Goal: Task Accomplishment & Management: Manage account settings

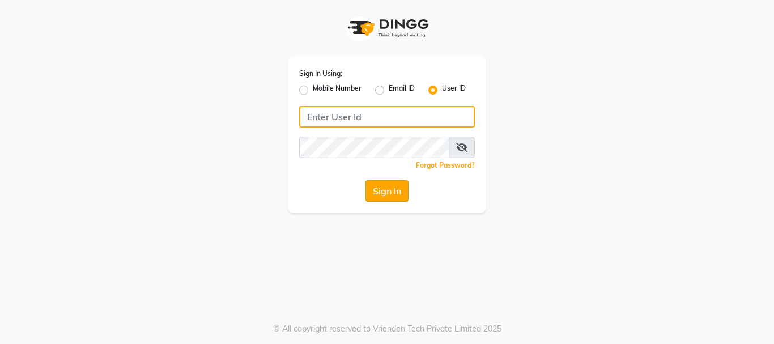
type input "Hairhood"
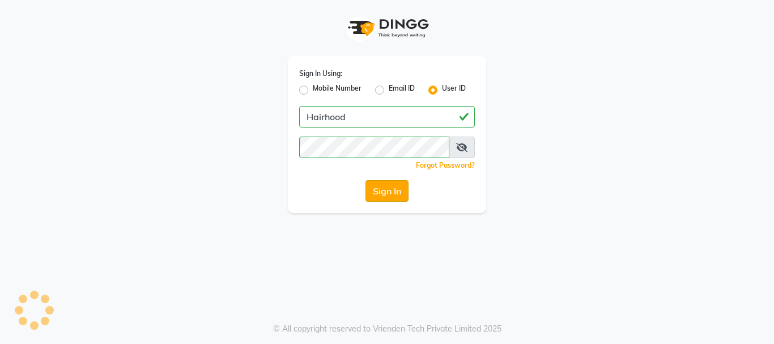
click at [378, 195] on button "Sign In" at bounding box center [386, 191] width 43 height 22
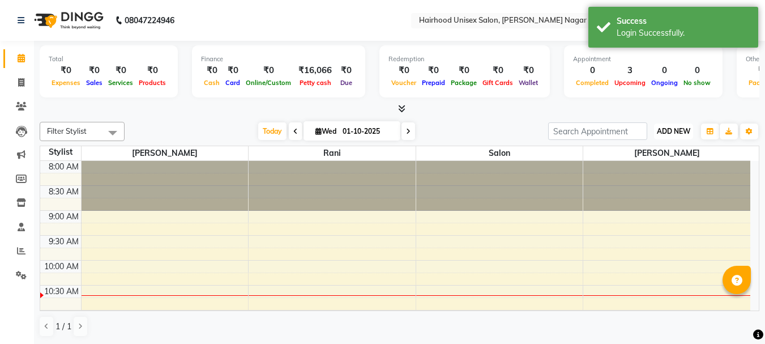
click at [668, 130] on span "ADD NEW" at bounding box center [673, 131] width 33 height 8
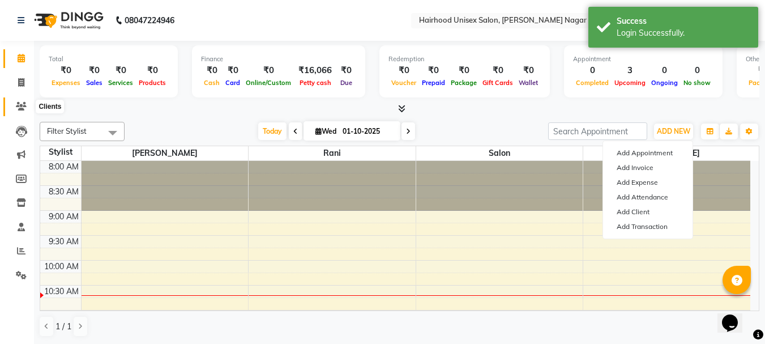
click at [24, 104] on icon at bounding box center [21, 106] width 11 height 8
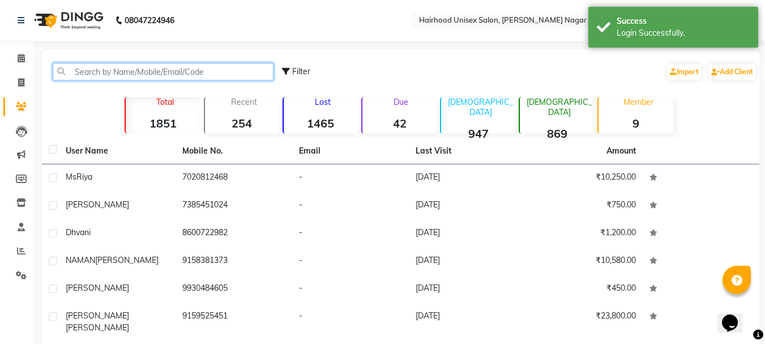
click at [139, 69] on input "text" at bounding box center [163, 72] width 221 height 18
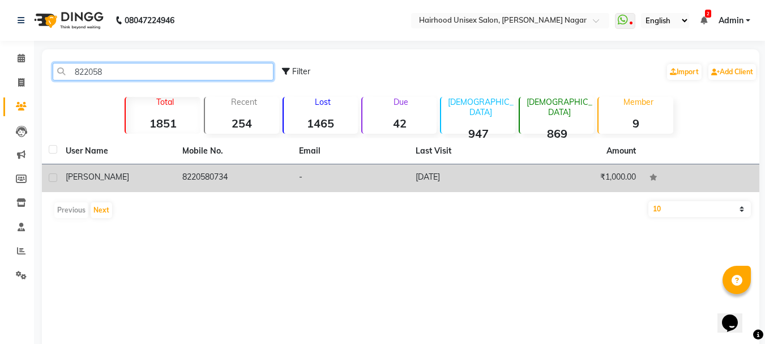
type input "822058"
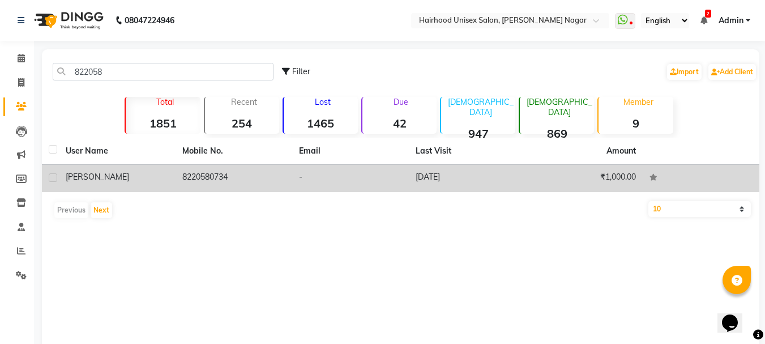
click at [341, 177] on td "-" at bounding box center [350, 178] width 117 height 28
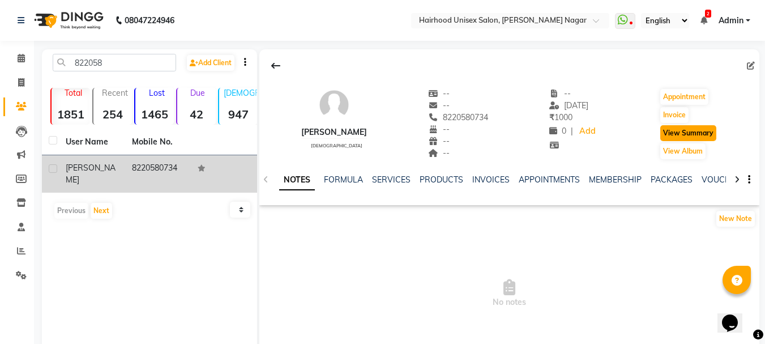
click at [678, 138] on button "View Summary" at bounding box center [688, 133] width 56 height 16
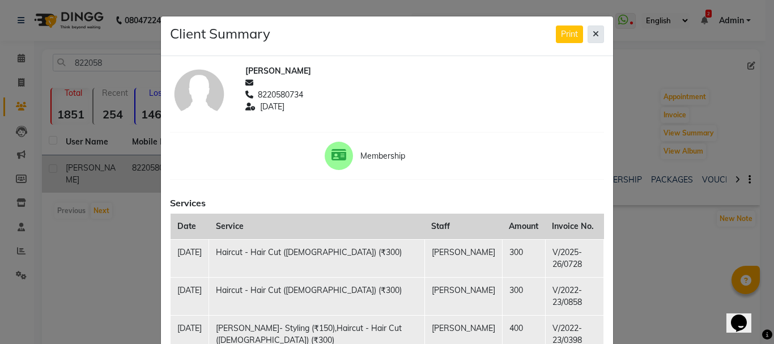
click at [588, 32] on button at bounding box center [595, 34] width 16 height 18
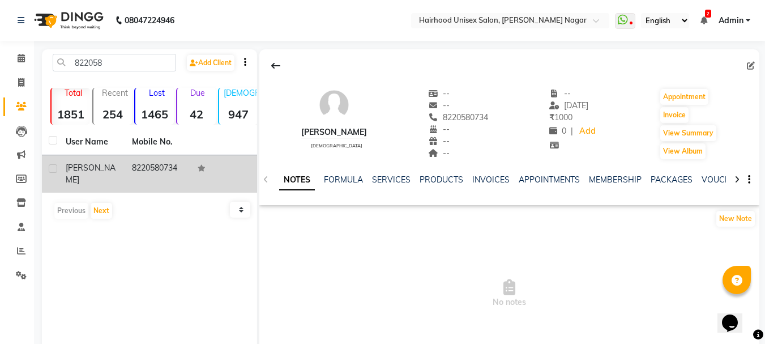
click at [147, 168] on td "8220580734" at bounding box center [158, 173] width 66 height 37
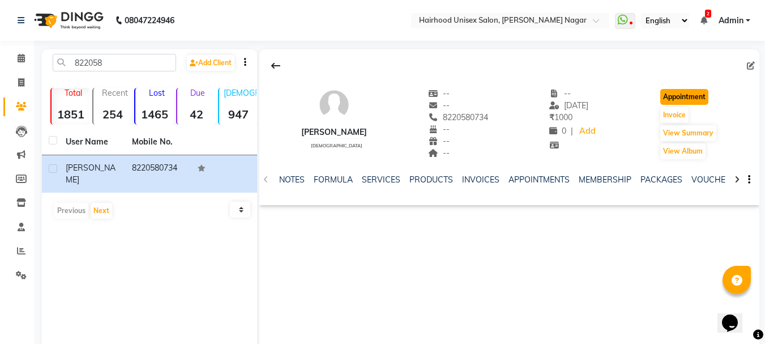
click at [677, 100] on button "Appointment" at bounding box center [684, 97] width 48 height 16
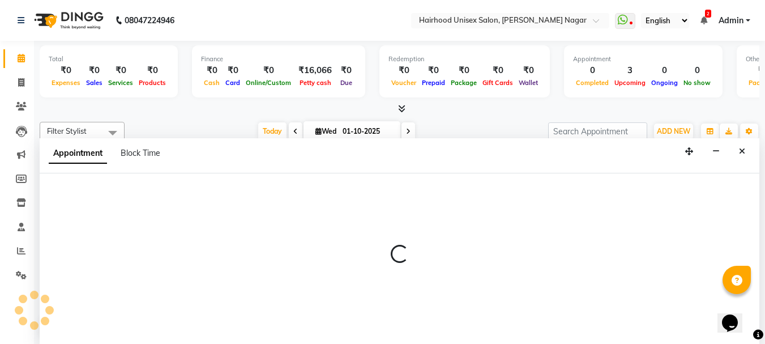
select select "tentative"
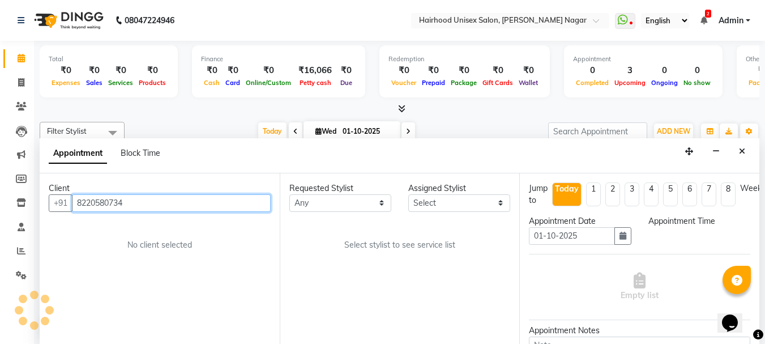
select select "540"
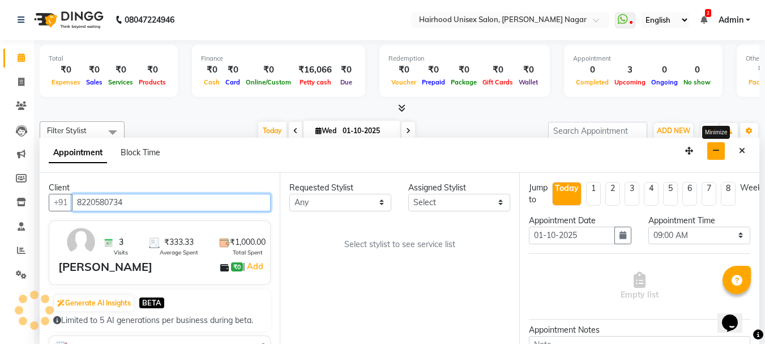
scroll to position [100, 0]
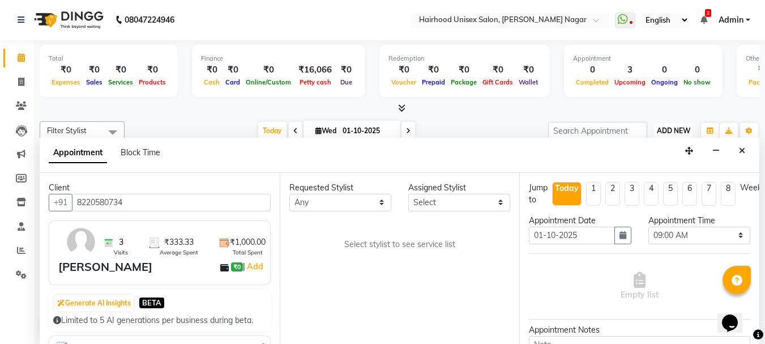
click at [671, 132] on span "ADD NEW" at bounding box center [673, 130] width 33 height 8
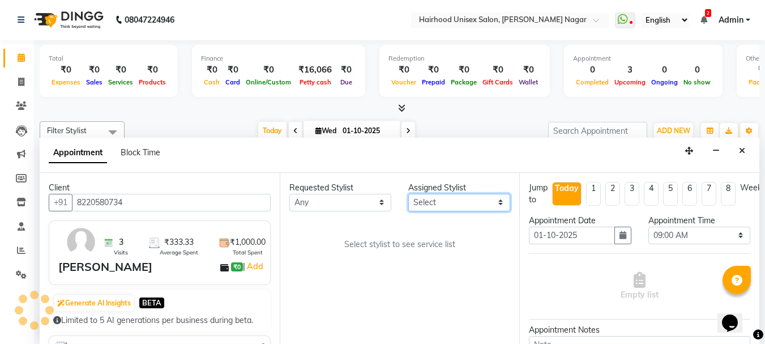
click at [435, 204] on select "Select [PERSON_NAME] Rani Salon [PERSON_NAME]" at bounding box center [459, 203] width 102 height 18
select select "12325"
click at [408, 194] on select "Select [PERSON_NAME] Rani Salon [PERSON_NAME]" at bounding box center [459, 203] width 102 height 18
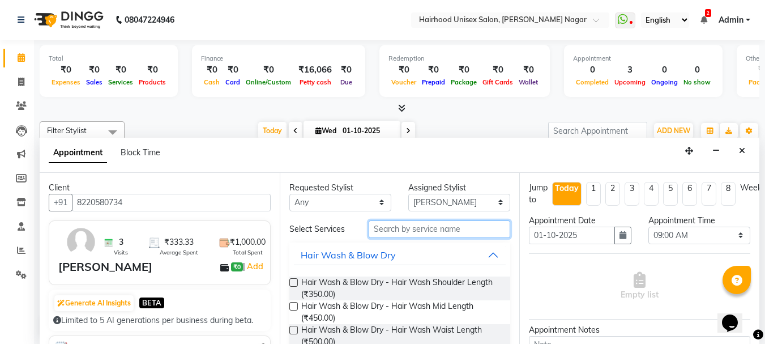
click at [403, 228] on input "text" at bounding box center [440, 229] width 142 height 18
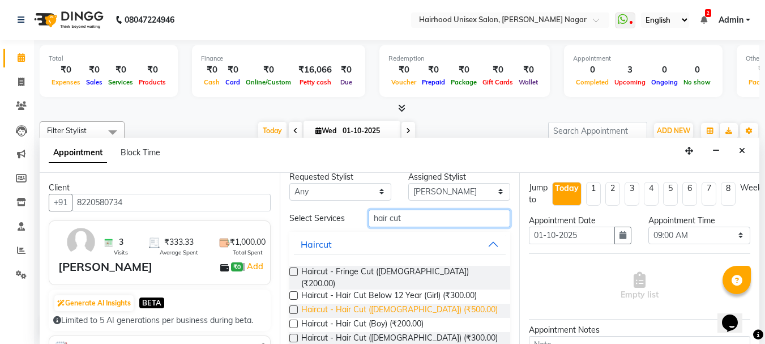
scroll to position [22, 0]
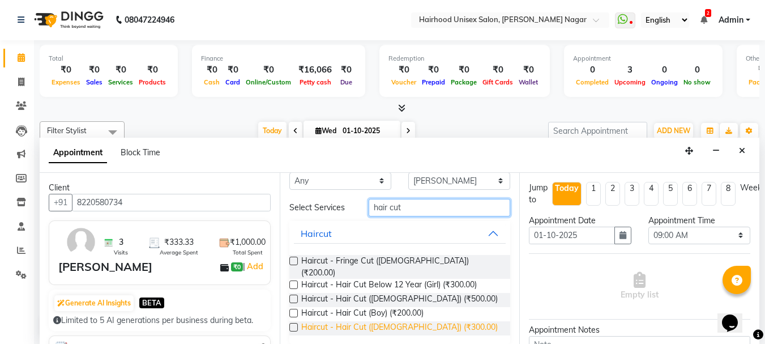
type input "hair cut"
click at [404, 321] on span "Haircut - Hair Cut ([DEMOGRAPHIC_DATA]) (₹300.00)" at bounding box center [399, 328] width 197 height 14
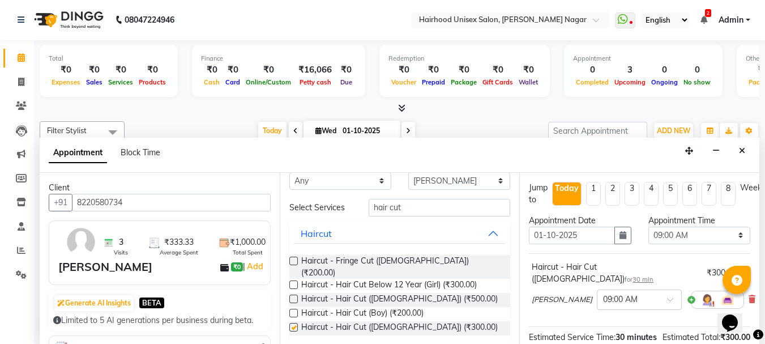
checkbox input "false"
click at [620, 238] on icon "button" at bounding box center [623, 235] width 7 height 8
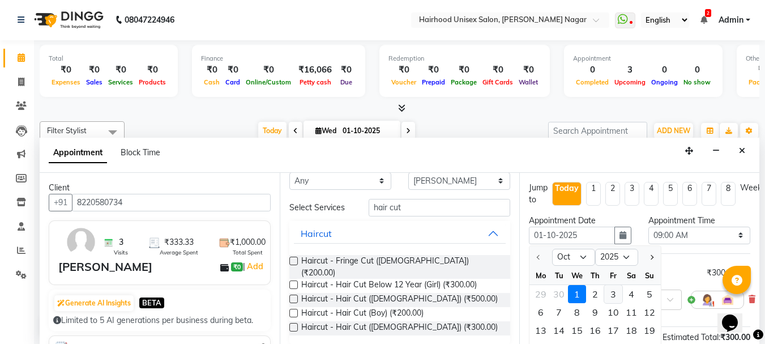
click at [612, 294] on div "3" at bounding box center [613, 294] width 18 height 18
type input "03-10-2025"
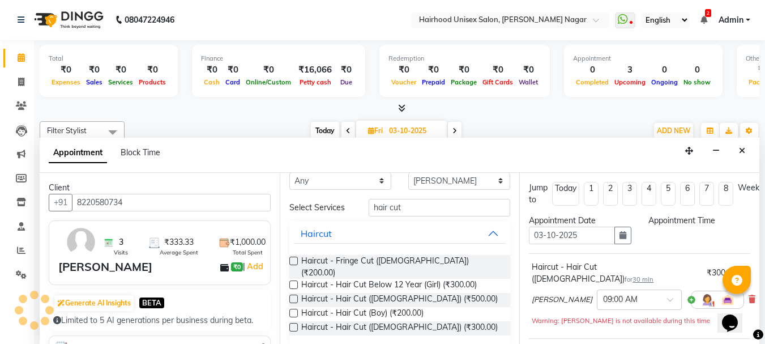
scroll to position [100, 0]
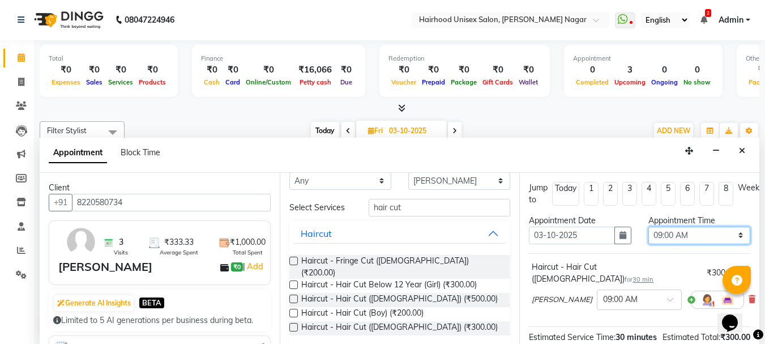
click at [689, 232] on select "Select 09:00 AM 09:15 AM 09:30 AM 09:45 AM 10:00 AM 10:15 AM 10:30 AM 10:45 AM …" at bounding box center [699, 236] width 102 height 18
select select "1050"
click at [648, 227] on select "Select 09:00 AM 09:15 AM 09:30 AM 09:45 AM 10:00 AM 10:15 AM 10:30 AM 10:45 AM …" at bounding box center [699, 236] width 102 height 18
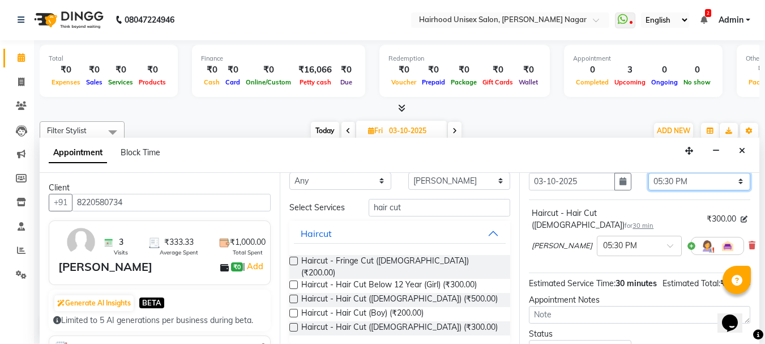
scroll to position [149, 0]
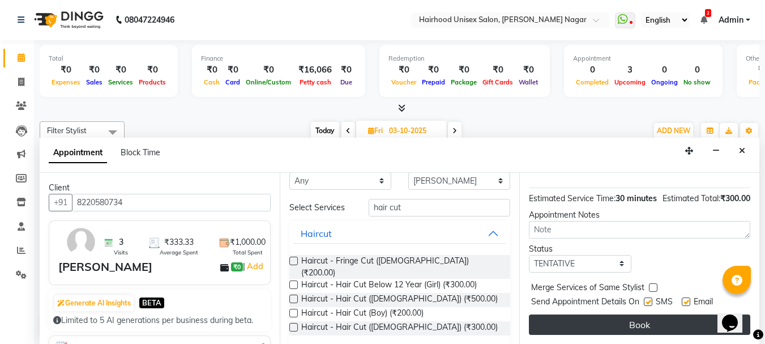
click at [672, 314] on button "Book" at bounding box center [639, 324] width 221 height 20
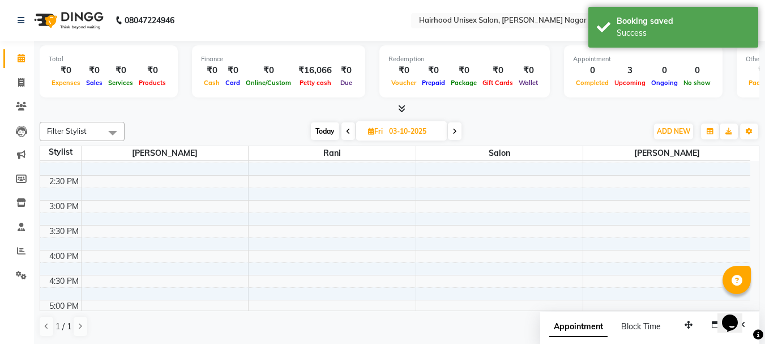
scroll to position [440, 0]
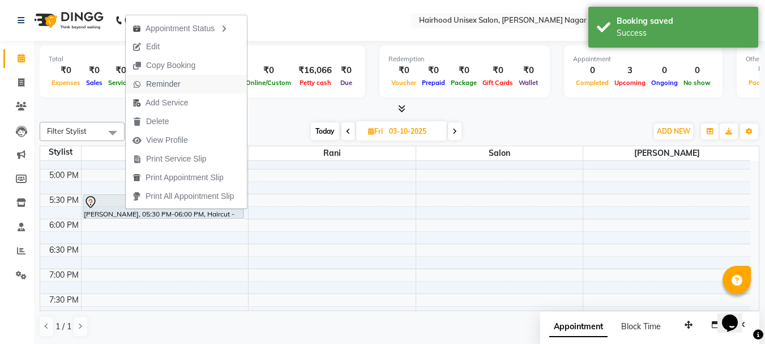
click at [173, 83] on span "Reminder" at bounding box center [163, 84] width 35 height 12
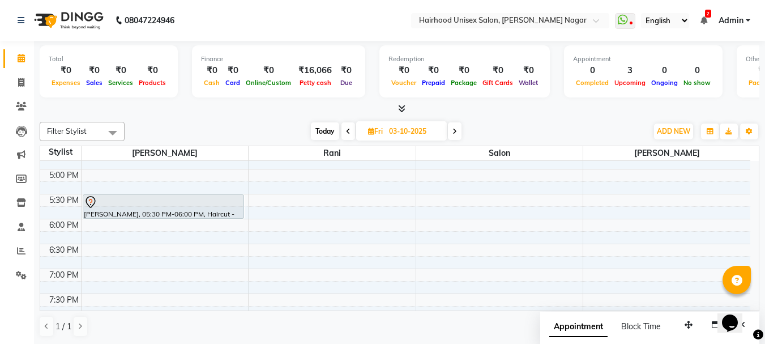
click at [347, 130] on icon at bounding box center [348, 131] width 5 height 7
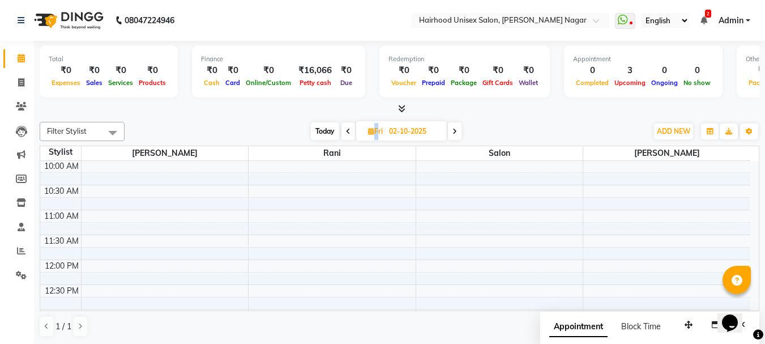
click at [347, 130] on icon at bounding box center [348, 131] width 5 height 7
type input "01-10-2025"
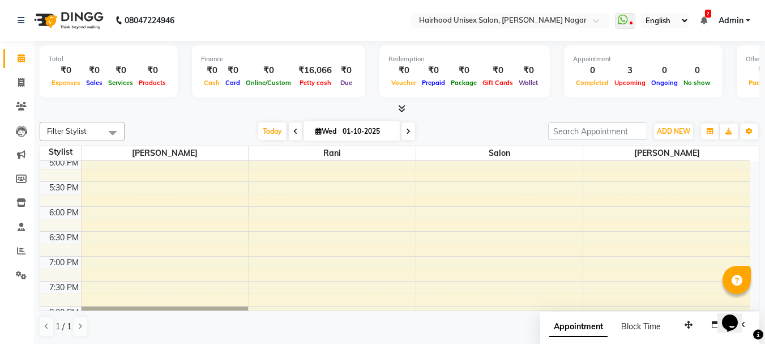
scroll to position [453, 0]
click at [673, 130] on span "ADD NEW" at bounding box center [673, 131] width 33 height 8
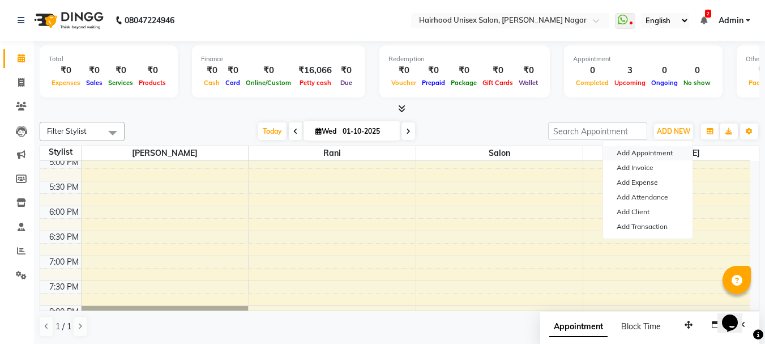
click at [663, 148] on button "Add Appointment" at bounding box center [647, 153] width 89 height 15
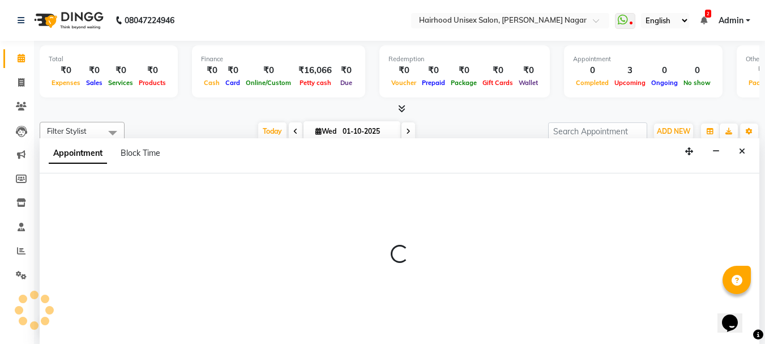
select select "540"
select select "tentative"
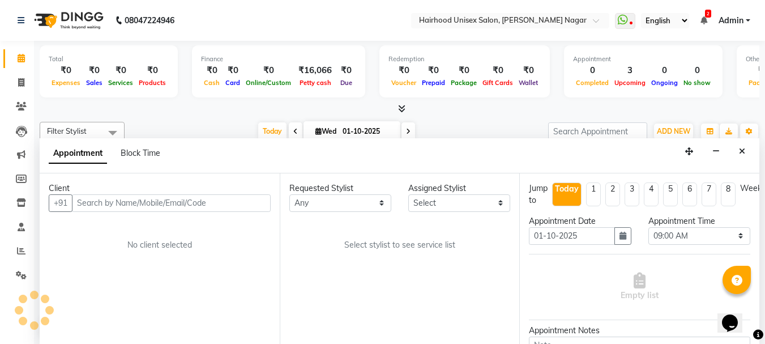
scroll to position [1, 0]
click at [620, 237] on icon "button" at bounding box center [623, 235] width 7 height 8
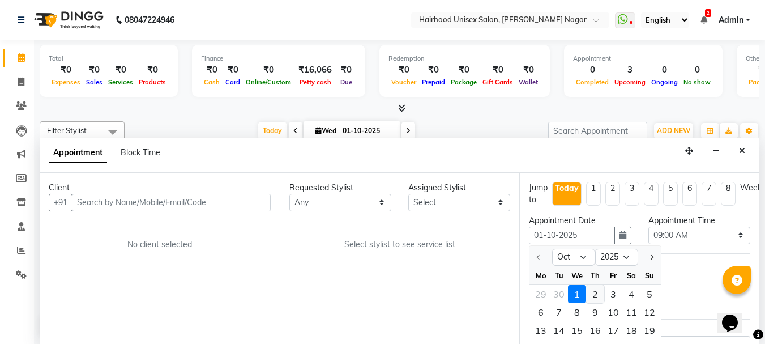
click at [596, 296] on div "2" at bounding box center [595, 294] width 18 height 18
type input "02-10-2025"
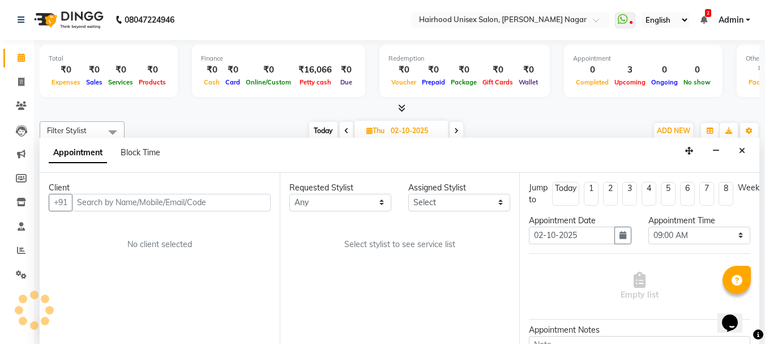
scroll to position [150, 0]
click at [697, 242] on select "Select 09:00 AM 09:15 AM 09:30 AM 09:45 AM 10:00 AM 10:15 AM 10:30 AM 10:45 AM …" at bounding box center [699, 236] width 102 height 18
select select "660"
click at [648, 227] on select "Select 09:00 AM 09:15 AM 09:30 AM 09:45 AM 10:00 AM 10:15 AM 10:30 AM 10:45 AM …" at bounding box center [699, 236] width 102 height 18
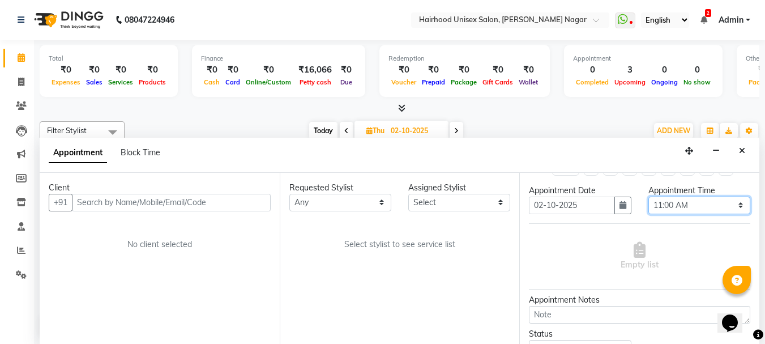
scroll to position [57, 0]
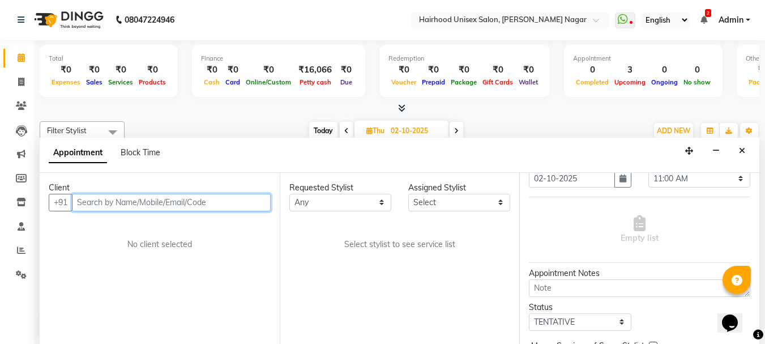
click at [164, 204] on input "text" at bounding box center [171, 203] width 199 height 18
type input "y"
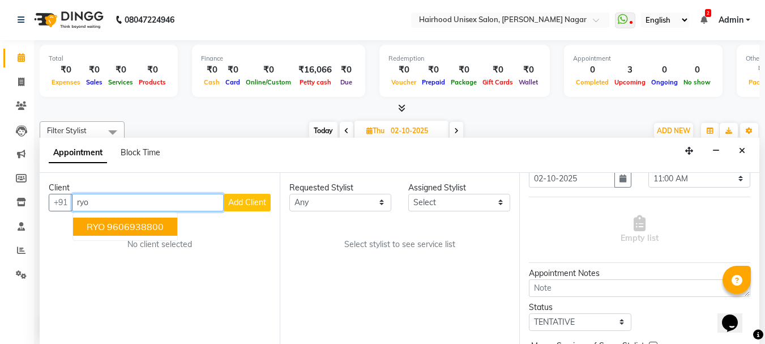
click at [151, 232] on ngb-highlight "9606938800" at bounding box center [135, 226] width 57 height 11
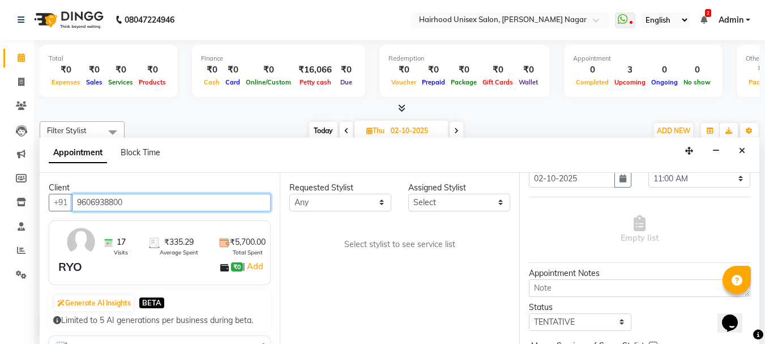
type input "9606938800"
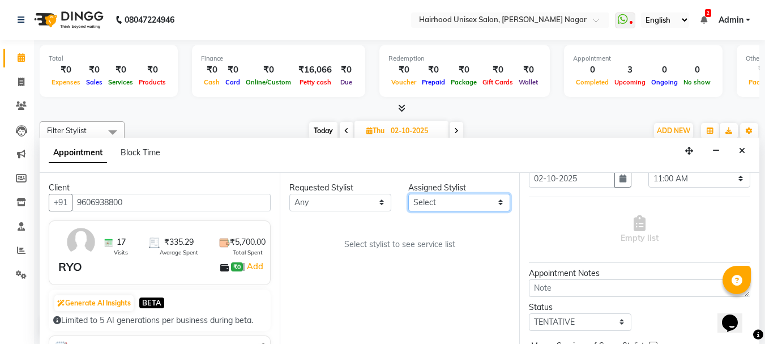
click at [450, 203] on select "Select [PERSON_NAME] Rani Salon [PERSON_NAME]" at bounding box center [459, 203] width 102 height 18
select select "12325"
click at [408, 194] on select "Select [PERSON_NAME] Rani Salon [PERSON_NAME]" at bounding box center [459, 203] width 102 height 18
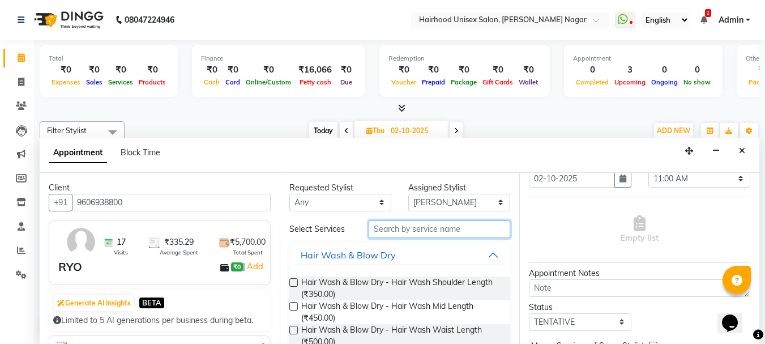
click at [450, 229] on input "text" at bounding box center [440, 229] width 142 height 18
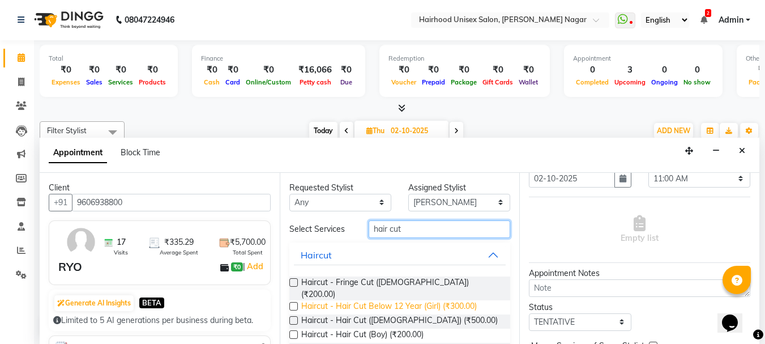
scroll to position [22, 0]
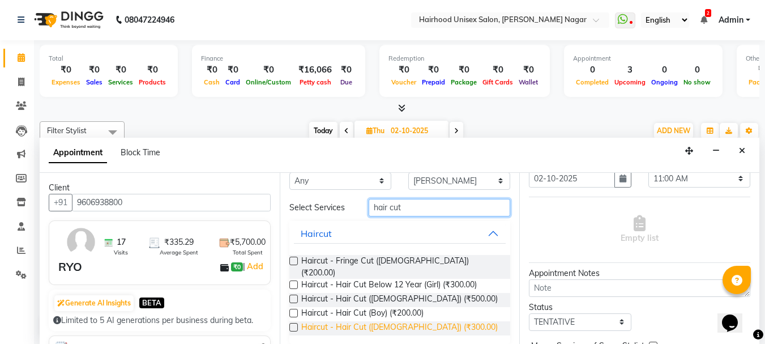
type input "hair cut"
click at [413, 321] on span "Haircut - Hair Cut ([DEMOGRAPHIC_DATA]) (₹300.00)" at bounding box center [399, 328] width 197 height 14
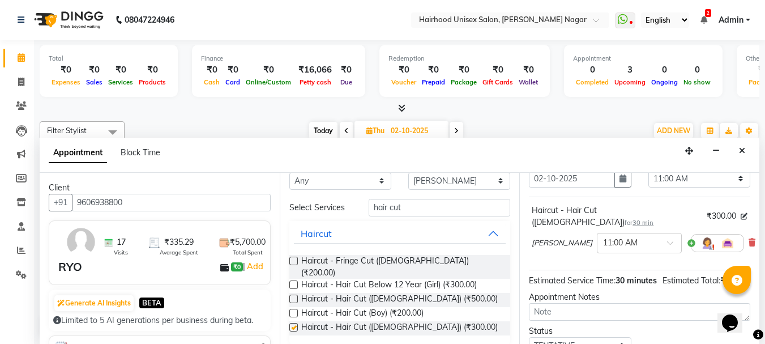
checkbox input "false"
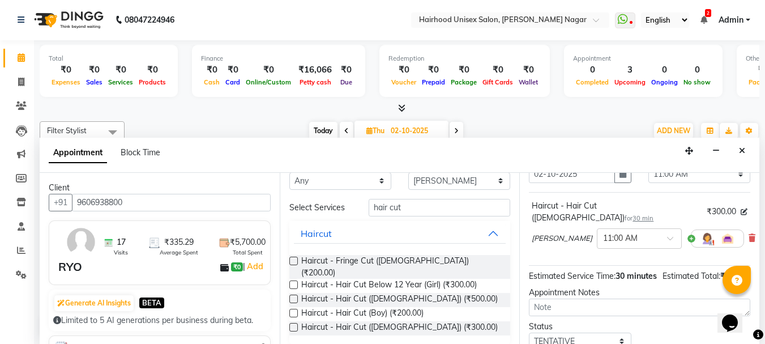
scroll to position [149, 0]
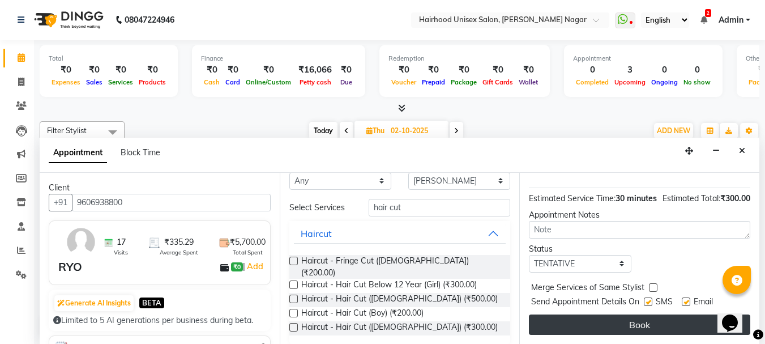
click at [653, 314] on button "Book" at bounding box center [639, 324] width 221 height 20
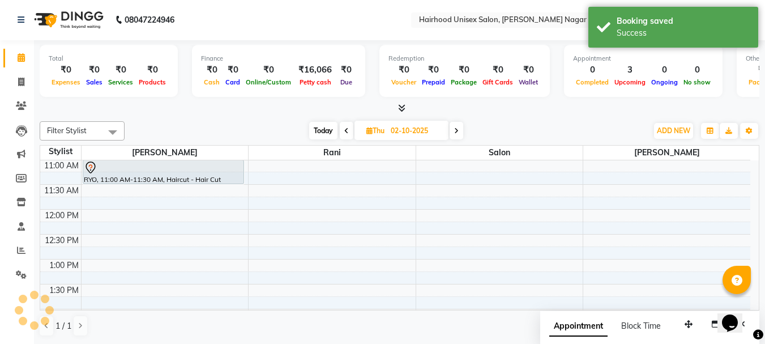
scroll to position [0, 0]
click at [344, 133] on icon at bounding box center [346, 131] width 5 height 7
type input "01-10-2025"
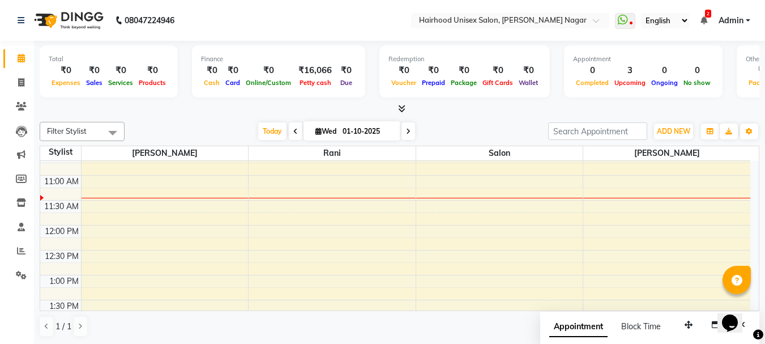
scroll to position [93, 0]
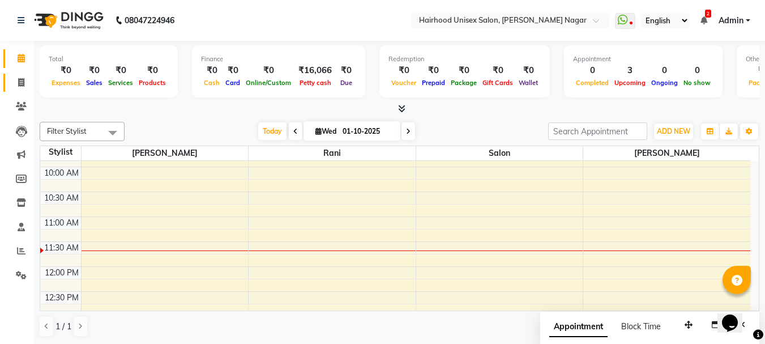
click at [23, 84] on icon at bounding box center [21, 82] width 6 height 8
select select "service"
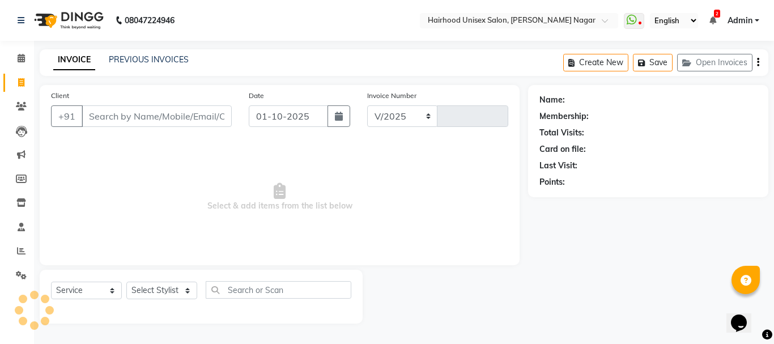
select select "754"
type input "1145"
click at [134, 110] on input "Client" at bounding box center [157, 116] width 150 height 22
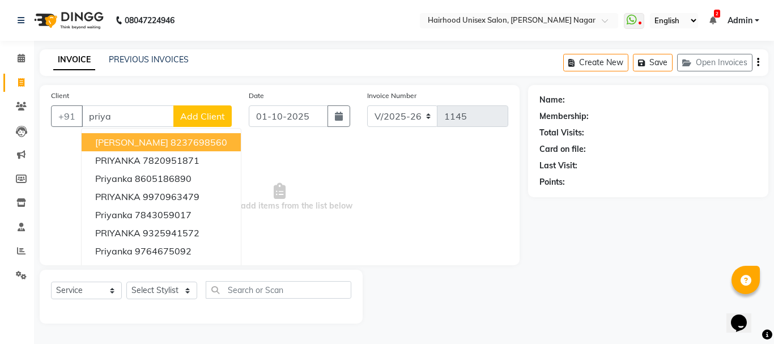
click at [149, 111] on input "priya" at bounding box center [128, 116] width 92 height 22
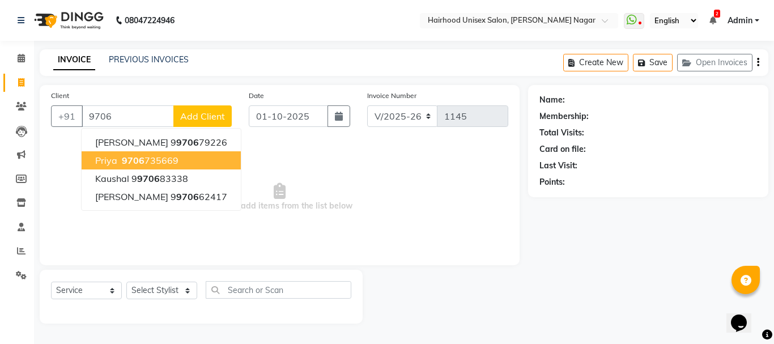
click at [143, 163] on ngb-highlight "9706 735669" at bounding box center [148, 160] width 59 height 11
type input "9706735669"
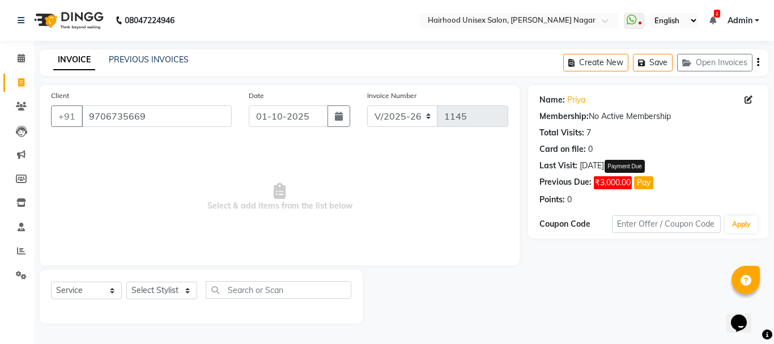
click at [650, 183] on button "Pay" at bounding box center [643, 182] width 19 height 13
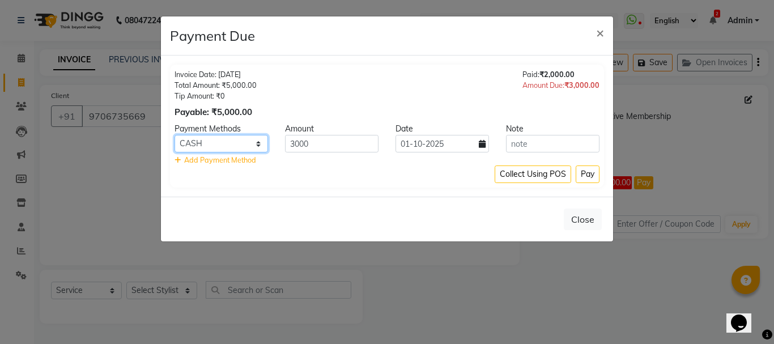
click at [246, 145] on select "CASH CARD ONLINE" at bounding box center [220, 144] width 93 height 18
select select "3"
click at [174, 135] on select "CASH CARD ONLINE" at bounding box center [220, 144] width 93 height 18
click at [589, 174] on button "Pay" at bounding box center [587, 174] width 24 height 18
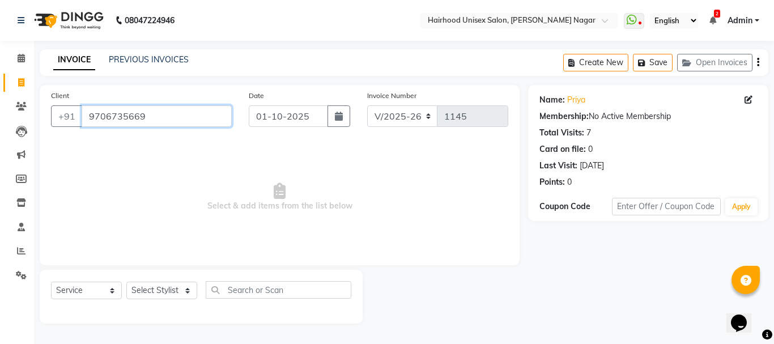
click at [164, 121] on input "9706735669" at bounding box center [157, 116] width 150 height 22
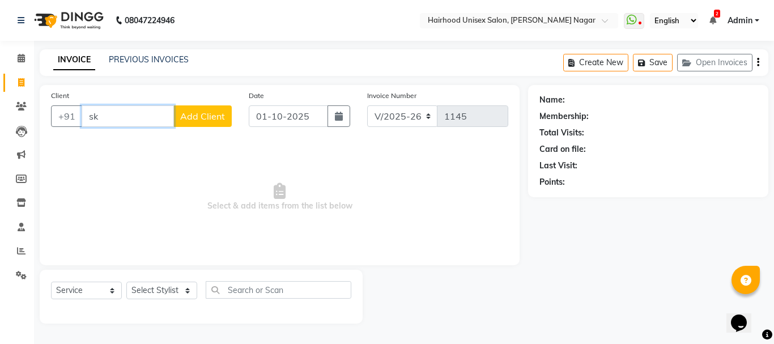
type input "s"
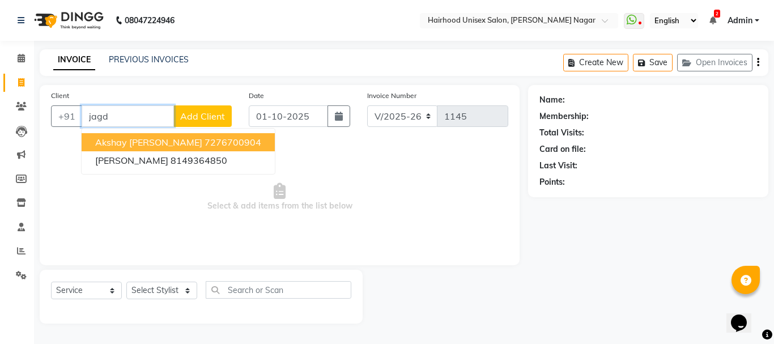
click at [149, 146] on span "Akshay [PERSON_NAME]" at bounding box center [148, 141] width 107 height 11
type input "7276700904"
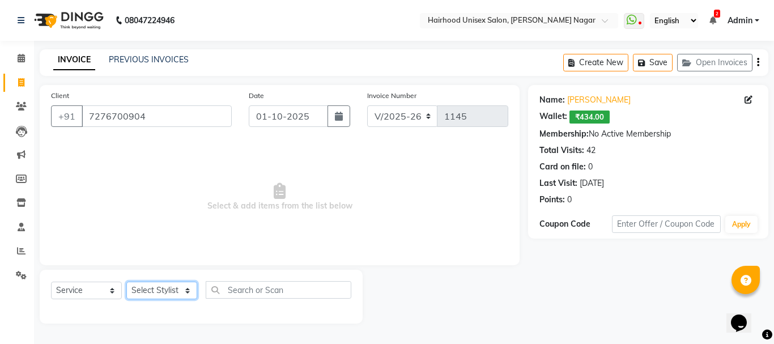
click at [165, 285] on select "Select Stylist [PERSON_NAME] Rani Salon [PERSON_NAME]" at bounding box center [161, 290] width 71 height 18
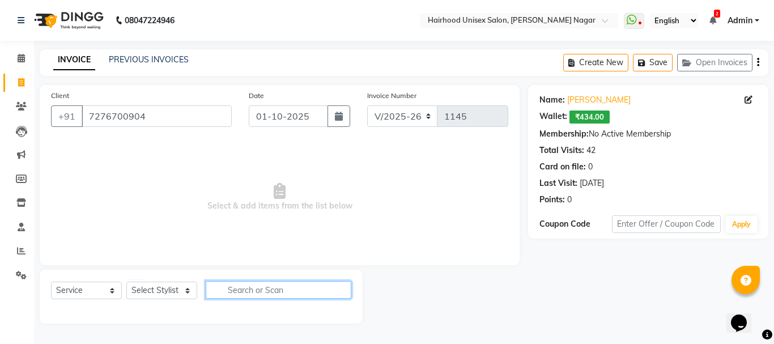
click at [246, 293] on input "text" at bounding box center [279, 290] width 146 height 18
click at [304, 291] on input "text" at bounding box center [279, 290] width 146 height 18
type input "bea"
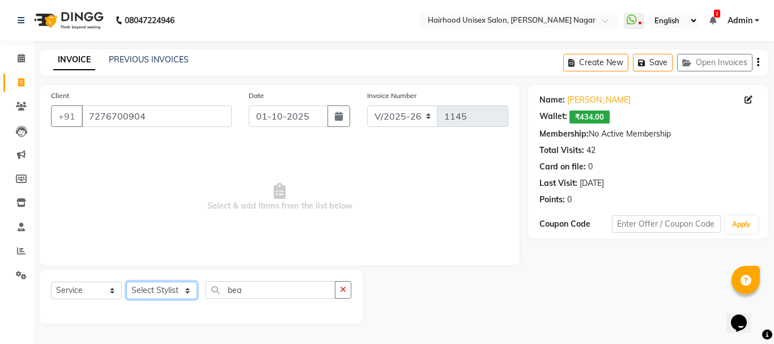
drag, startPoint x: 160, startPoint y: 292, endPoint x: 164, endPoint y: 282, distance: 10.7
click at [160, 292] on select "Select Stylist [PERSON_NAME] Rani Salon [PERSON_NAME]" at bounding box center [161, 290] width 71 height 18
select select "12325"
click at [126, 281] on select "Select Stylist [PERSON_NAME] Rani Salon [PERSON_NAME]" at bounding box center [161, 290] width 71 height 18
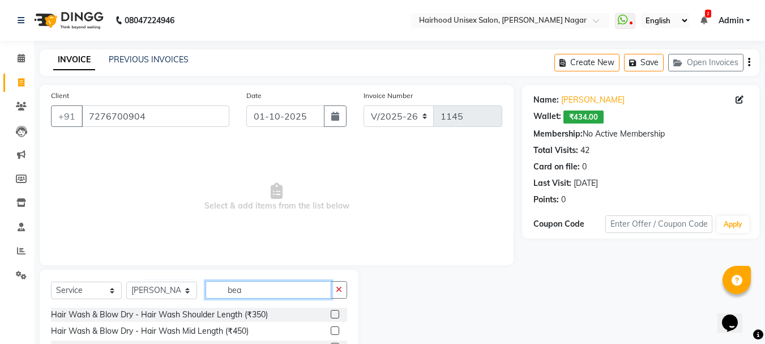
click at [304, 290] on input "bea" at bounding box center [269, 290] width 126 height 18
type input "bea"
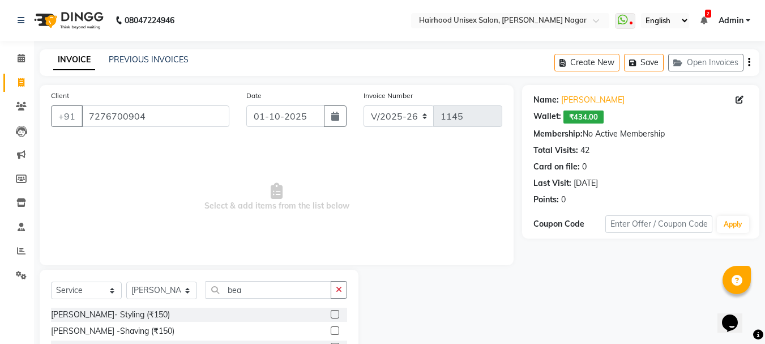
click at [335, 311] on label at bounding box center [335, 314] width 8 height 8
click at [335, 311] on input "checkbox" at bounding box center [334, 314] width 7 height 7
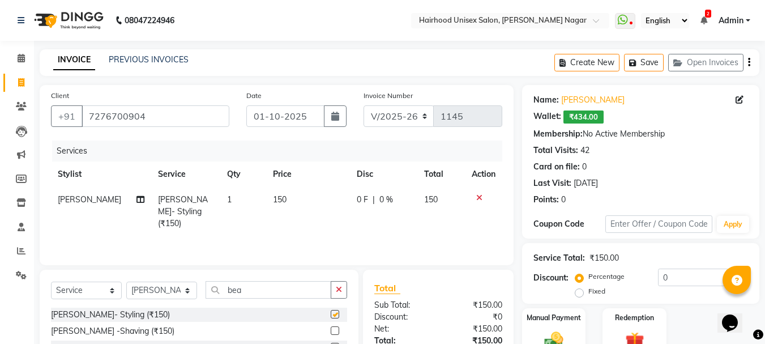
checkbox input "false"
click at [381, 202] on span "0 %" at bounding box center [386, 200] width 14 height 12
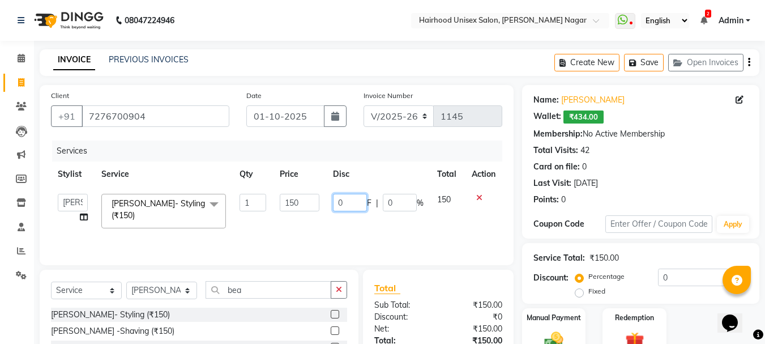
click at [355, 204] on input "0" at bounding box center [350, 203] width 34 height 18
type input "50"
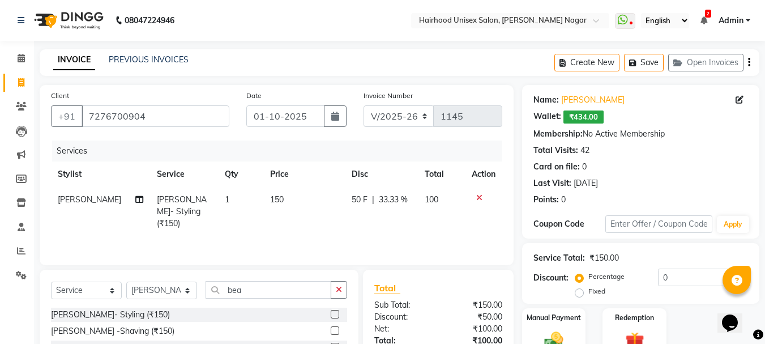
click at [353, 237] on div "Services Stylist Service Qty Price Disc Total Action [PERSON_NAME] [PERSON_NAME…" at bounding box center [276, 196] width 451 height 113
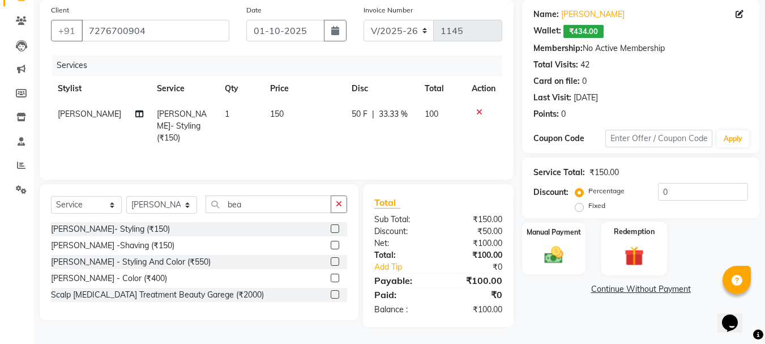
click at [635, 264] on img at bounding box center [634, 256] width 32 height 24
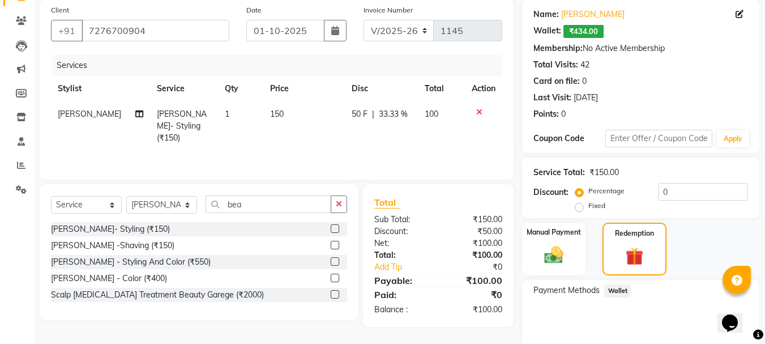
click at [615, 293] on span "Wallet" at bounding box center [617, 290] width 27 height 13
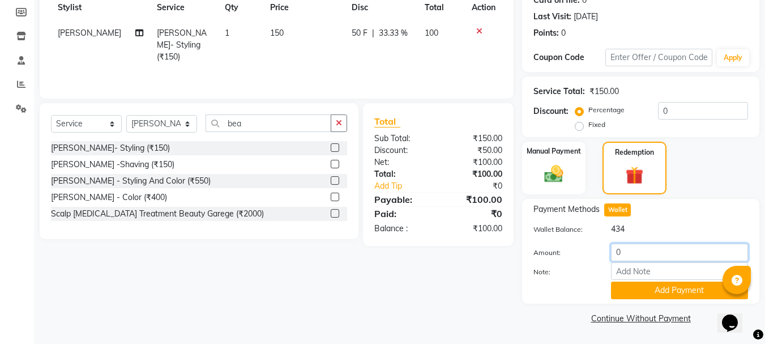
click at [645, 255] on input "0" at bounding box center [679, 253] width 137 height 18
type input "0100"
click at [638, 297] on button "Add Payment" at bounding box center [679, 290] width 137 height 18
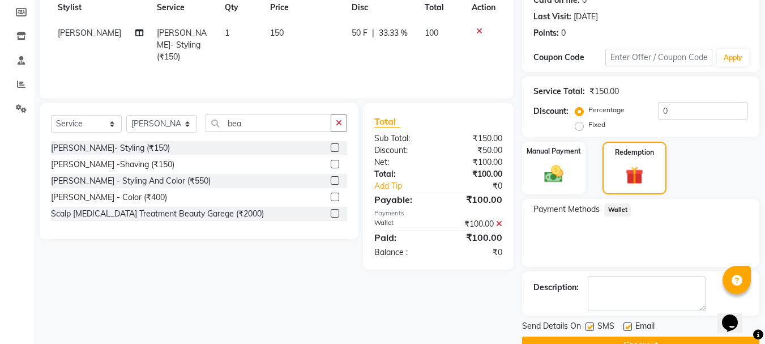
scroll to position [194, 0]
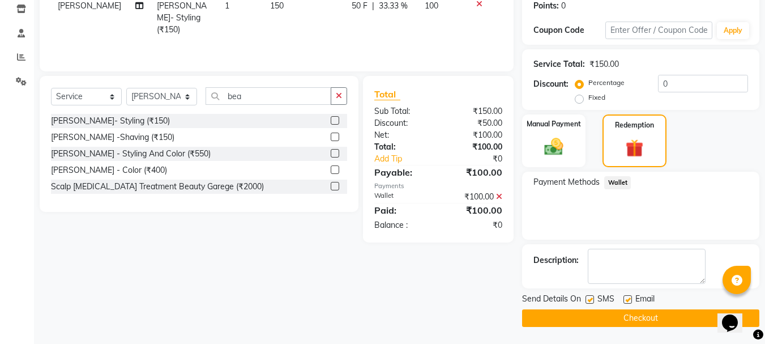
click at [648, 317] on button "Checkout" at bounding box center [640, 318] width 237 height 18
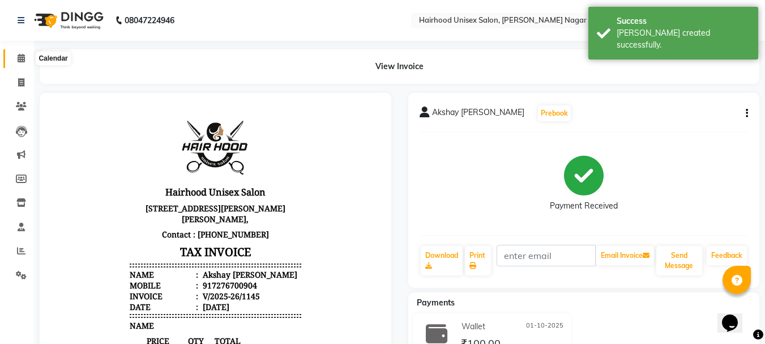
click at [24, 58] on icon at bounding box center [21, 58] width 7 height 8
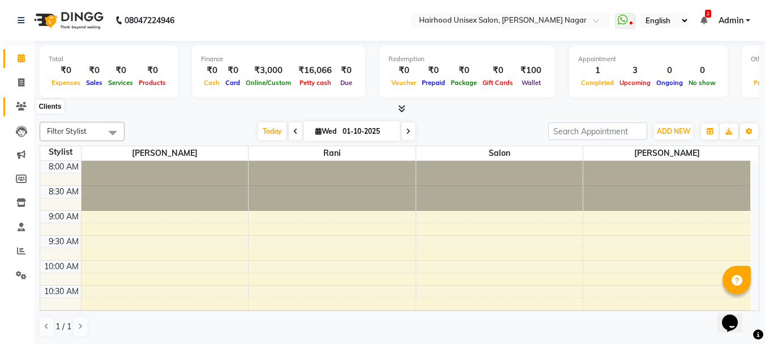
click at [21, 111] on span at bounding box center [21, 106] width 20 height 13
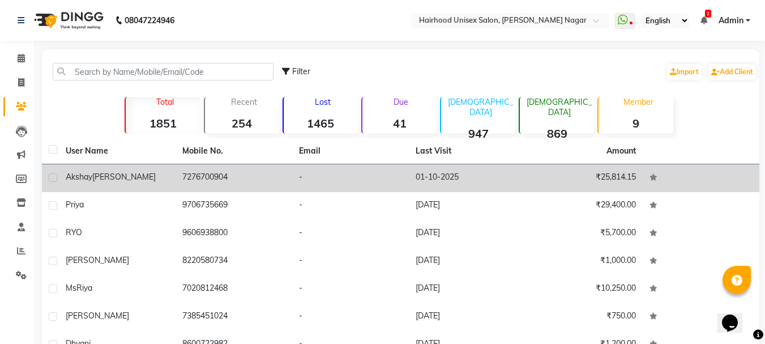
click at [127, 177] on div "Akshay [PERSON_NAME]" at bounding box center [117, 177] width 103 height 12
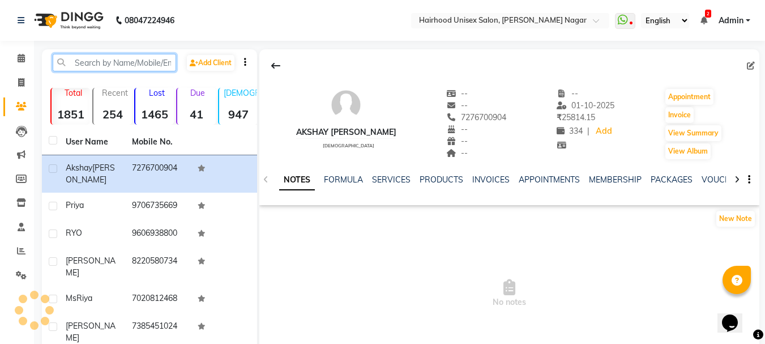
click at [85, 66] on input "text" at bounding box center [114, 63] width 123 height 18
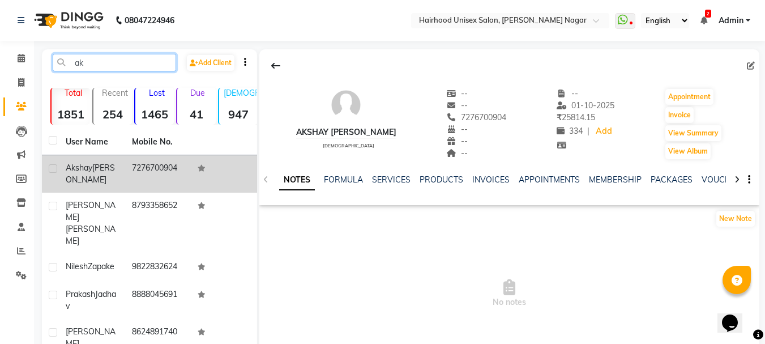
type input "ak"
click at [74, 174] on span "[PERSON_NAME]" at bounding box center [90, 174] width 49 height 22
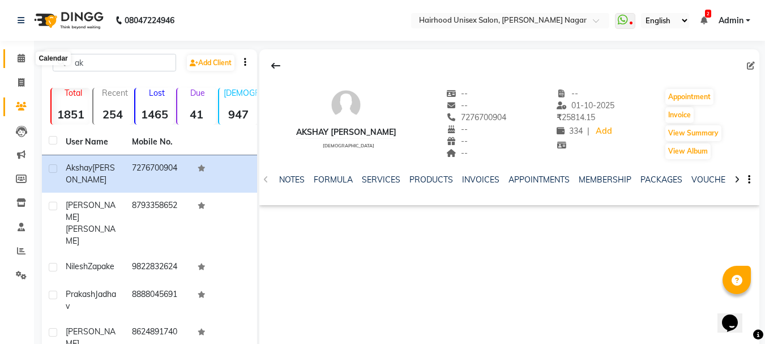
click at [16, 57] on span at bounding box center [21, 58] width 20 height 13
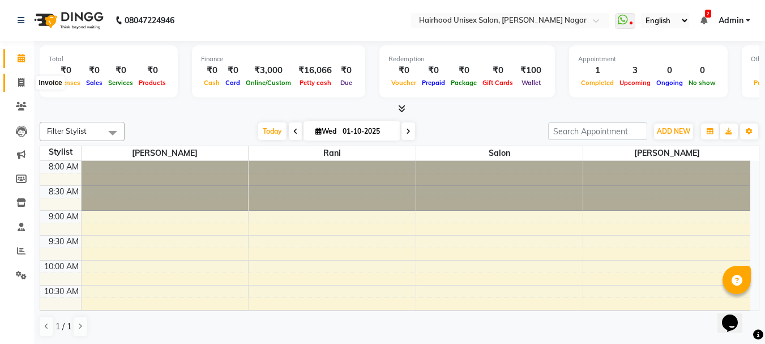
click at [25, 85] on span at bounding box center [21, 82] width 20 height 13
select select "754"
select select "service"
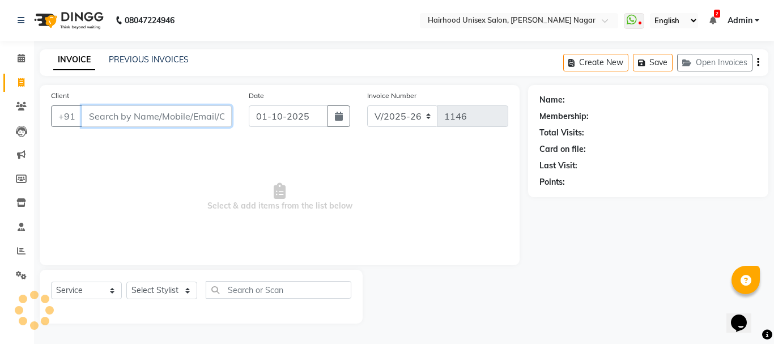
click at [190, 119] on input "Client" at bounding box center [157, 116] width 150 height 22
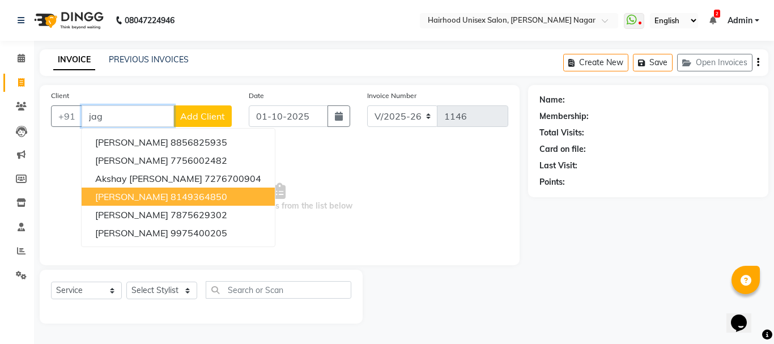
click at [170, 195] on ngb-highlight "8149364850" at bounding box center [198, 196] width 57 height 11
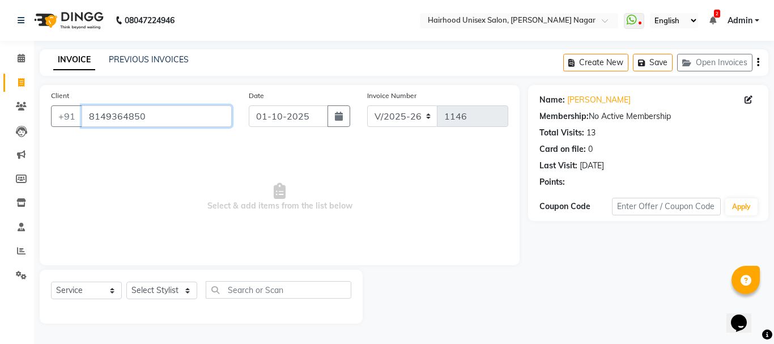
click at [174, 121] on input "8149364850" at bounding box center [157, 116] width 150 height 22
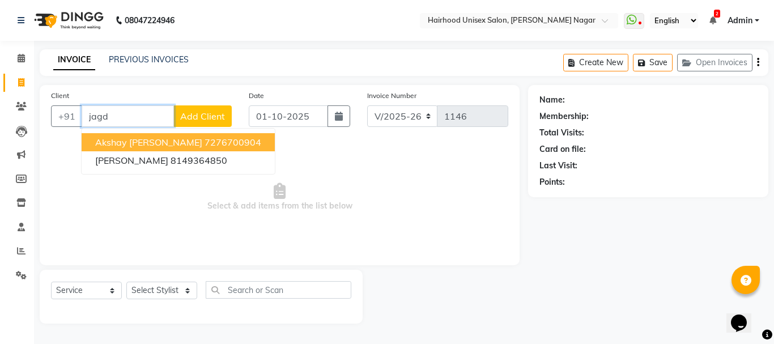
click at [147, 145] on span "Akshay [PERSON_NAME]" at bounding box center [148, 141] width 107 height 11
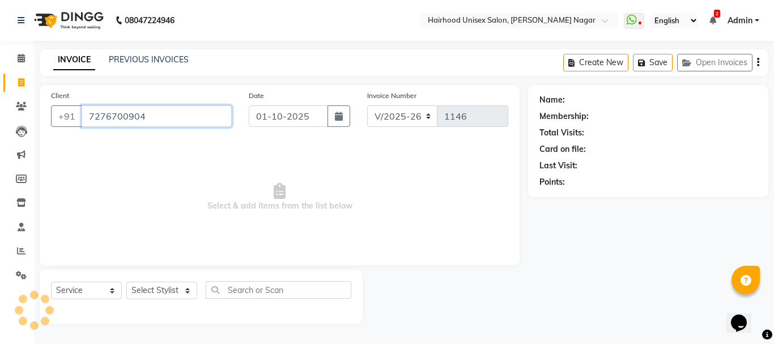
type input "7276700904"
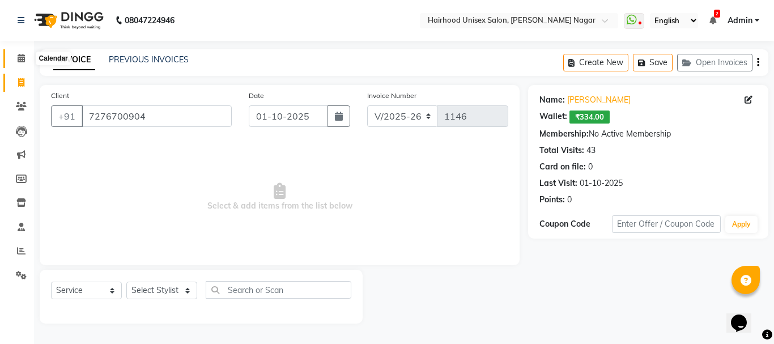
click at [18, 57] on icon at bounding box center [21, 58] width 7 height 8
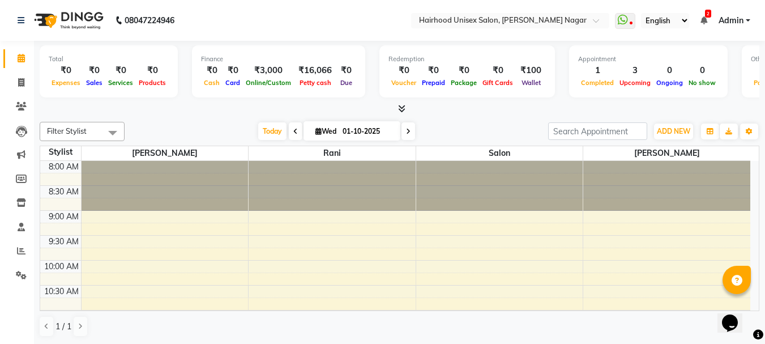
click at [406, 135] on span at bounding box center [409, 131] width 14 height 18
type input "02-10-2025"
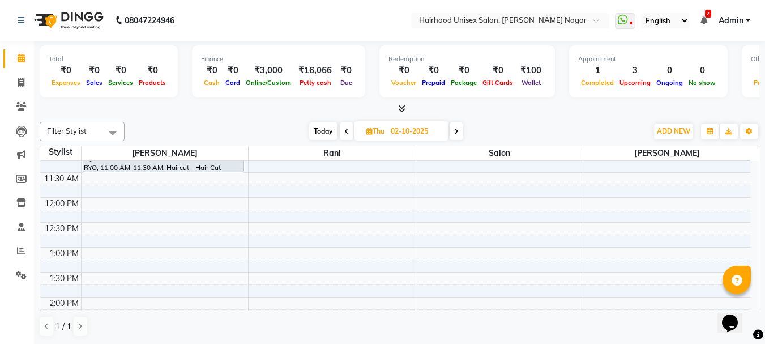
scroll to position [283, 0]
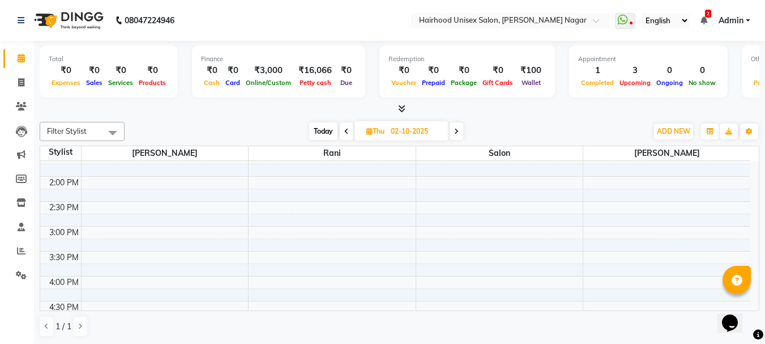
click at [535, 115] on div "Total ₹0 Expenses ₹0 Sales ₹0 Services ₹0 Products Finance ₹0 Cash ₹0 Card ₹3,0…" at bounding box center [399, 193] width 731 height 304
